Goal: Transaction & Acquisition: Purchase product/service

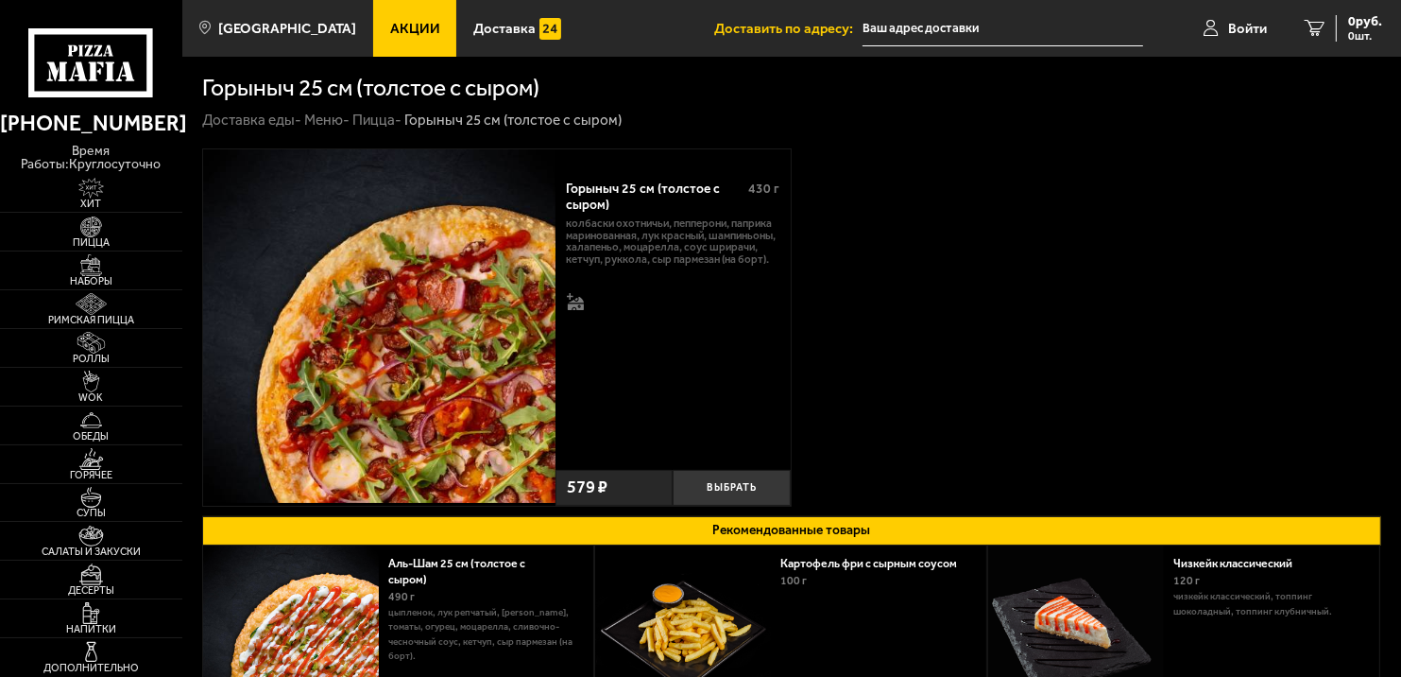
click at [453, 415] on img at bounding box center [379, 325] width 352 height 352
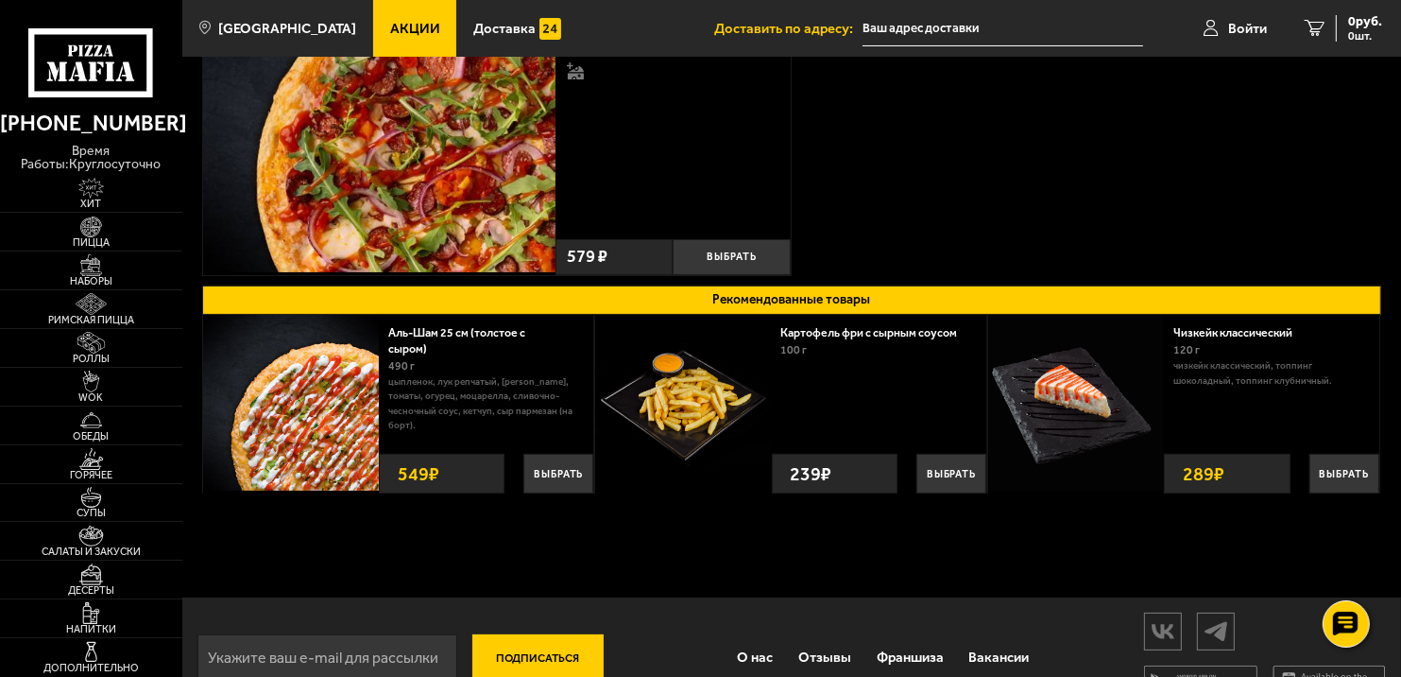
scroll to position [232, 0]
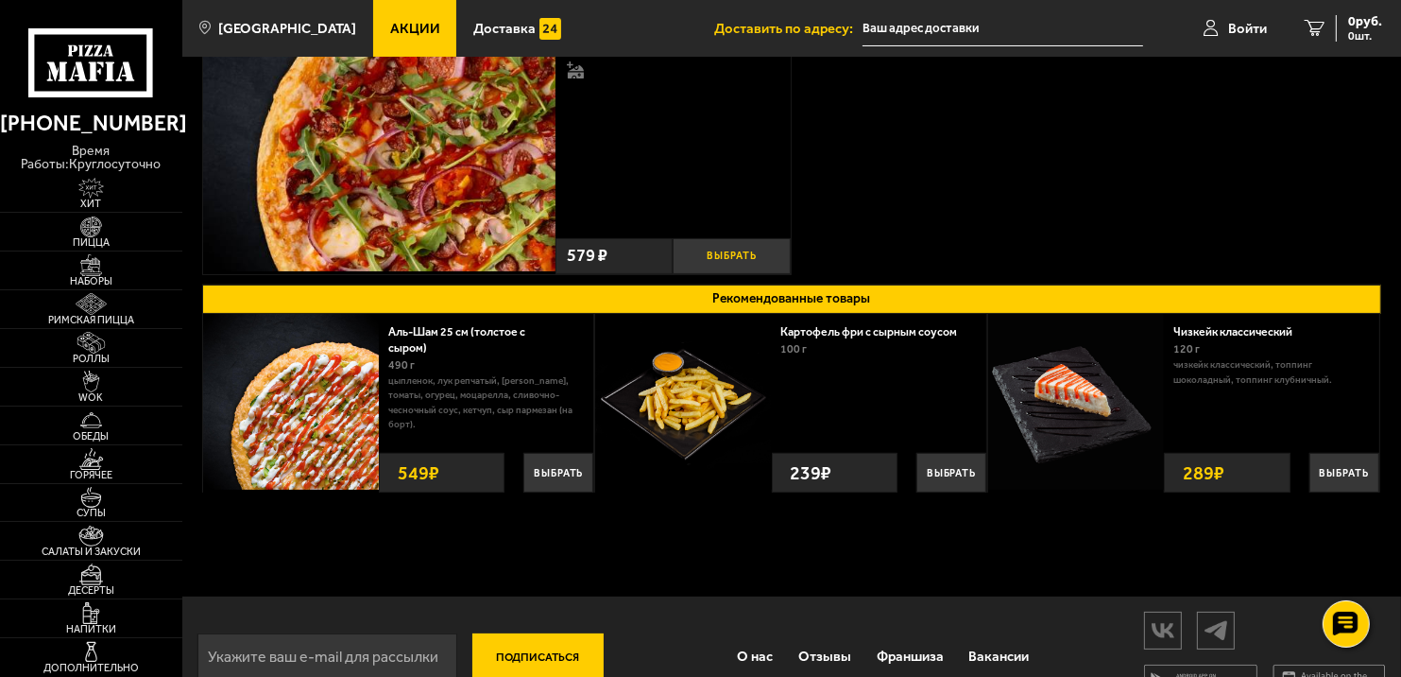
click at [732, 250] on button "Выбрать" at bounding box center [731, 256] width 117 height 36
click at [1306, 25] on icon "1" at bounding box center [1300, 28] width 20 height 17
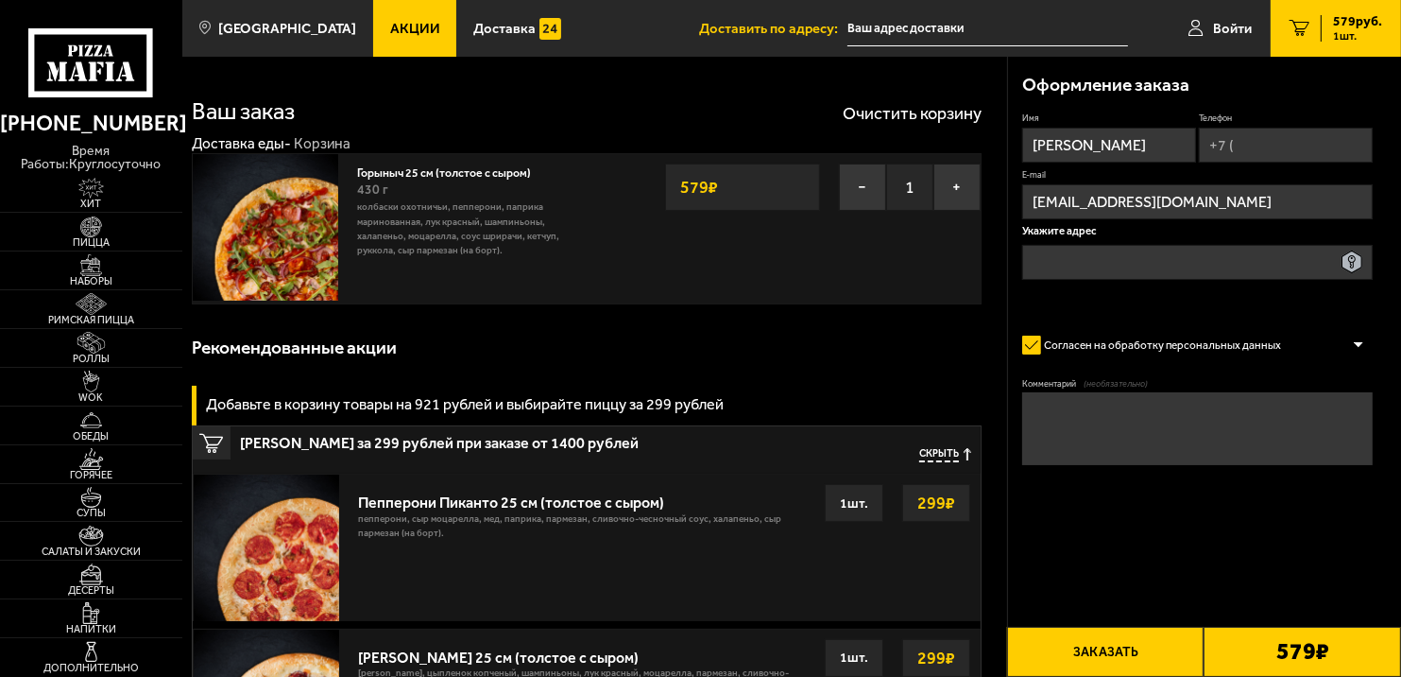
drag, startPoint x: 1400, startPoint y: 353, endPoint x: 1397, endPoint y: 377, distance: 23.9
click at [1397, 377] on div "Оформление заказа Имя [PERSON_NAME] E-mail [EMAIL_ADDRESS][DOMAIN_NAME] Укажите…" at bounding box center [1205, 304] width 394 height 495
click at [288, 251] on img at bounding box center [266, 227] width 146 height 146
